Goal: Task Accomplishment & Management: Manage account settings

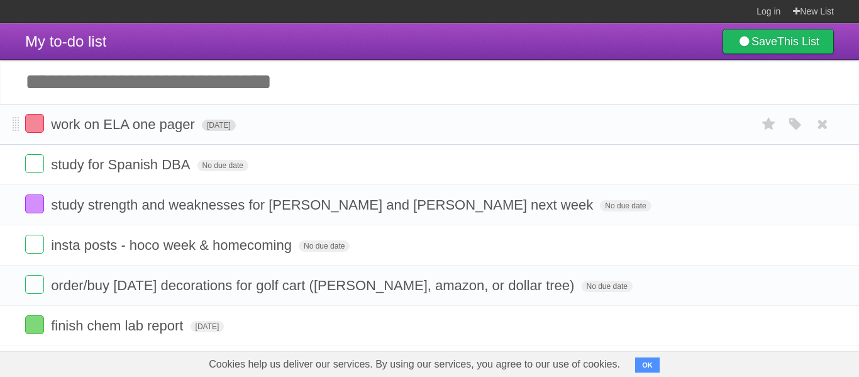
click at [236, 131] on span "[DATE]" at bounding box center [219, 124] width 34 height 11
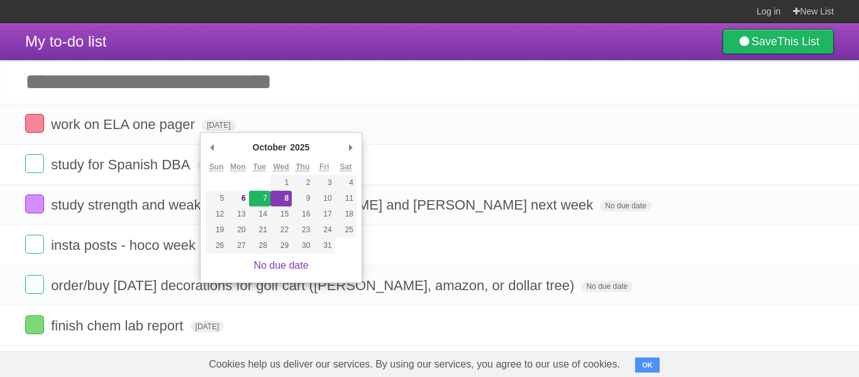
type span "[DATE]"
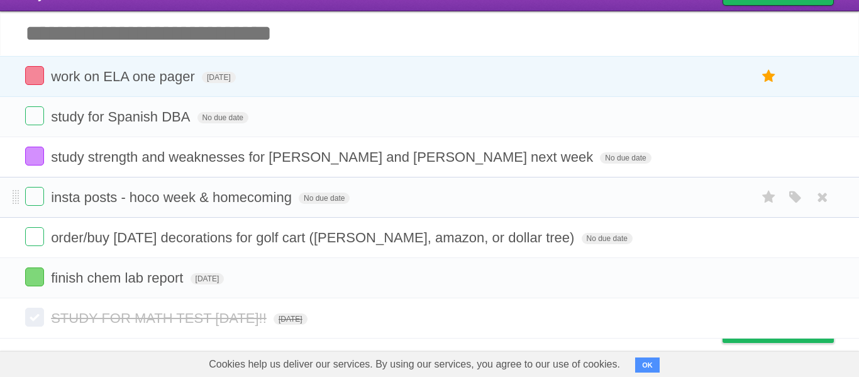
scroll to position [59, 0]
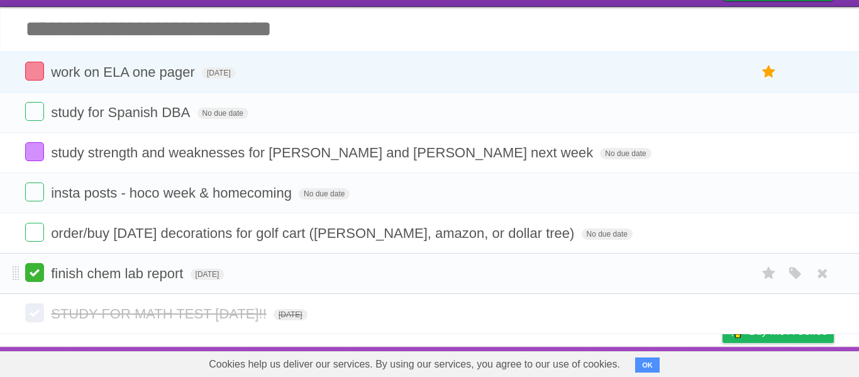
click at [36, 268] on label at bounding box center [34, 272] width 19 height 19
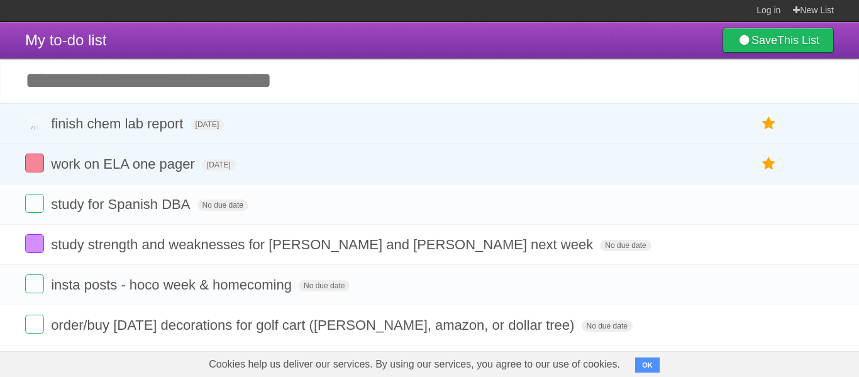
scroll to position [0, 0]
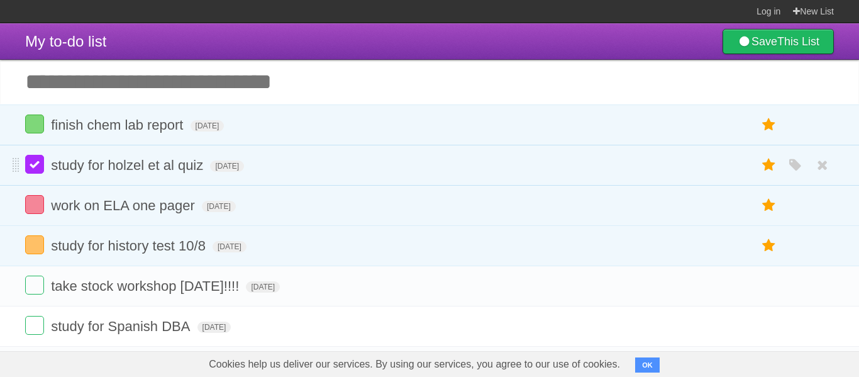
click at [28, 164] on label at bounding box center [34, 164] width 19 height 19
click at [38, 167] on label at bounding box center [34, 164] width 19 height 19
